Goal: Navigation & Orientation: Find specific page/section

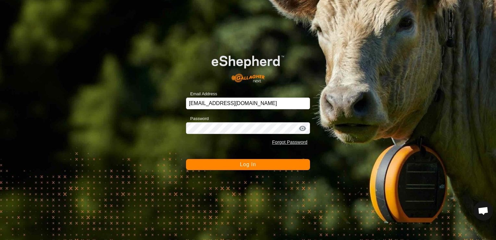
click at [303, 128] on div at bounding box center [303, 128] width 10 height 6
click at [251, 165] on span "Log In" at bounding box center [248, 164] width 16 height 6
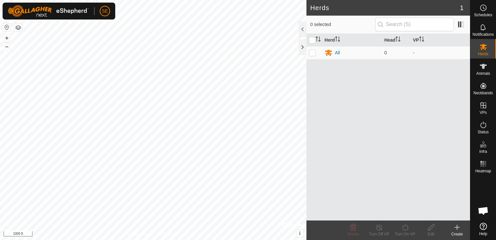
click at [185, 239] on html "SE Schedules Notifications Herds Animals Neckbands VPs Status Infra Heatmap Hel…" at bounding box center [248, 120] width 496 height 240
click at [216, 0] on html "SE Schedules Notifications Herds Animals Neckbands VPs Status Infra Heatmap Hel…" at bounding box center [248, 120] width 496 height 240
click at [395, 146] on div "Herd Head VP All 0 -" at bounding box center [388, 127] width 164 height 186
click at [324, 103] on div "Herd Head VP All 0 -" at bounding box center [388, 127] width 164 height 186
